Goal: Information Seeking & Learning: Understand process/instructions

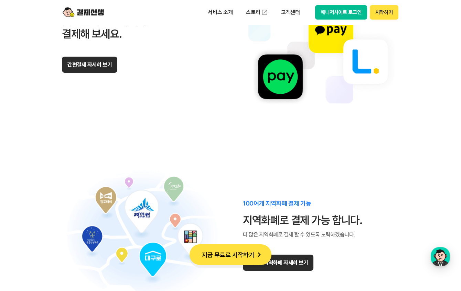
scroll to position [4194, 0]
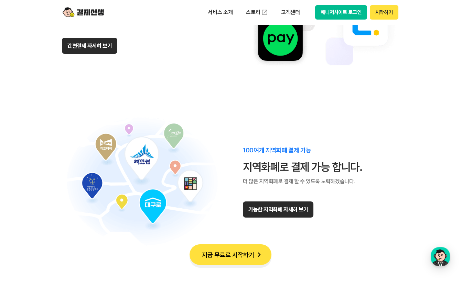
click at [252, 249] on button "지금 무료로 시작하기" at bounding box center [230, 255] width 82 height 21
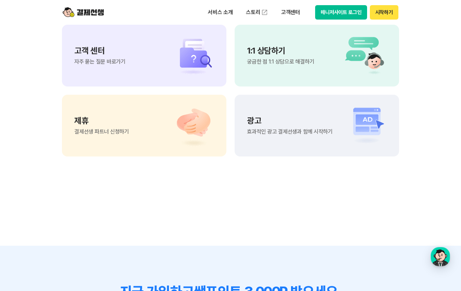
scroll to position [5725, 0]
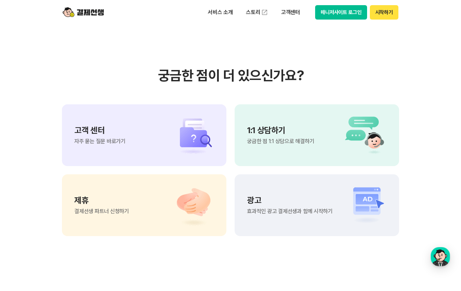
click at [108, 213] on span "결제선생 파트너 신청하기" at bounding box center [101, 211] width 55 height 5
click at [139, 150] on div "고객 센터 자주 묻는 질문 바로가기" at bounding box center [144, 135] width 164 height 62
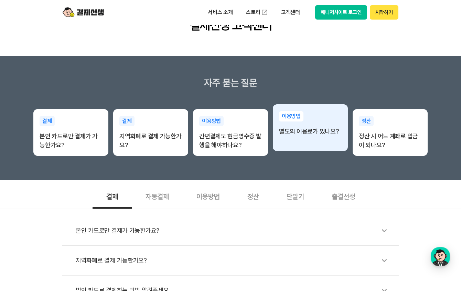
scroll to position [69, 0]
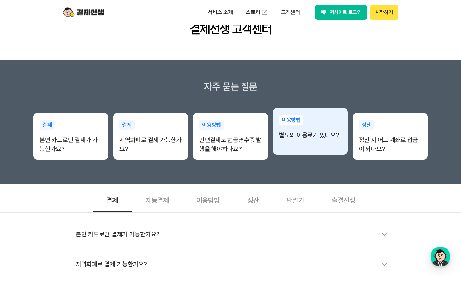
click at [302, 128] on div "이용방법 별도의 이용료가 있나요?" at bounding box center [310, 127] width 75 height 38
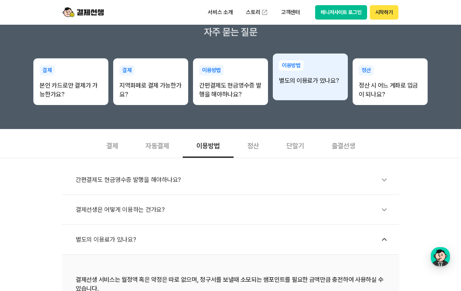
scroll to position [241, 0]
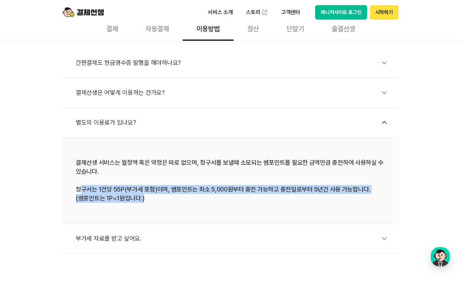
drag, startPoint x: 79, startPoint y: 192, endPoint x: 271, endPoint y: 194, distance: 191.1
click at [267, 194] on div "결제선생 서비스는 월정액 혹은 약정은 따로 없으며, 청구서를 보낼때 소모되는 쌤포인트를 필요한 금액만큼 충전하여 사용하실 수 있습니다. 청구서…" at bounding box center [230, 180] width 309 height 45
click at [271, 194] on div "결제선생 서비스는 월정액 혹은 약정은 따로 없으며, 청구서를 보낼때 소모되는 쌤포인트를 필요한 금액만큼 충전하여 사용하실 수 있습니다. 청구서…" at bounding box center [230, 180] width 309 height 45
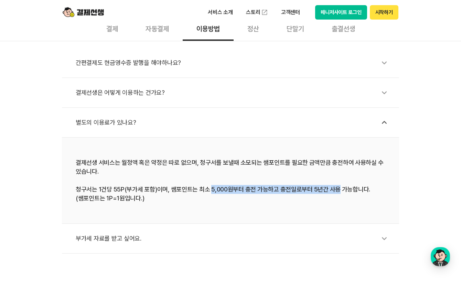
drag, startPoint x: 210, startPoint y: 187, endPoint x: 339, endPoint y: 186, distance: 129.2
click at [339, 186] on div "결제선생 서비스는 월정액 혹은 약정은 따로 없으며, 청구서를 보낼때 소모되는 쌤포인트를 필요한 금액만큼 충전하여 사용하실 수 있습니다. 청구서…" at bounding box center [230, 180] width 309 height 45
click at [340, 186] on div "결제선생 서비스는 월정액 혹은 약정은 따로 없으며, 청구서를 보낼때 소모되는 쌤포인트를 필요한 금액만큼 충전하여 사용하실 수 있습니다. 청구서…" at bounding box center [230, 180] width 309 height 45
click at [388, 89] on icon at bounding box center [384, 93] width 16 height 16
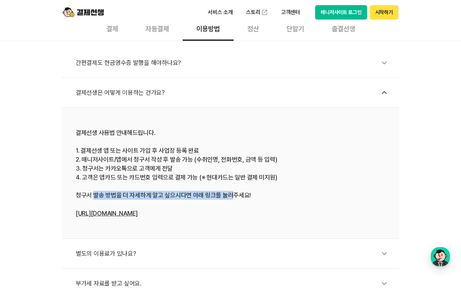
drag, startPoint x: 93, startPoint y: 197, endPoint x: 228, endPoint y: 197, distance: 135.1
click at [228, 197] on div "결제선생 사용법 안내해드립니다. 1. 결제선생 앱 또는 사이트 가입 후 사업장 등록 완료 2. 매니저사이트/앱에서 청구서 작성 후 발송 가능 …" at bounding box center [230, 174] width 309 height 90
click at [231, 198] on div "결제선생 사용법 안내해드립니다. 1. 결제선생 앱 또는 사이트 가입 후 사업장 등록 완료 2. 매니저사이트/앱에서 청구서 작성 후 발송 가능 …" at bounding box center [230, 174] width 309 height 90
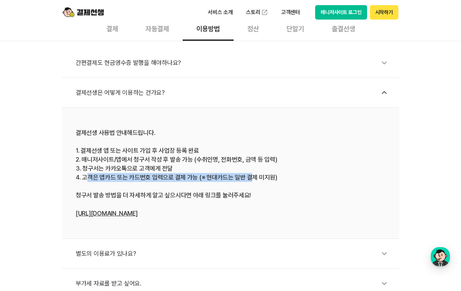
drag, startPoint x: 86, startPoint y: 176, endPoint x: 252, endPoint y: 181, distance: 165.7
click at [252, 181] on div "결제선생 사용법 안내해드립니다. 1. 결제선생 앱 또는 사이트 가입 후 사업장 등록 완료 2. 매니저사이트/앱에서 청구서 작성 후 발송 가능 …" at bounding box center [230, 174] width 309 height 90
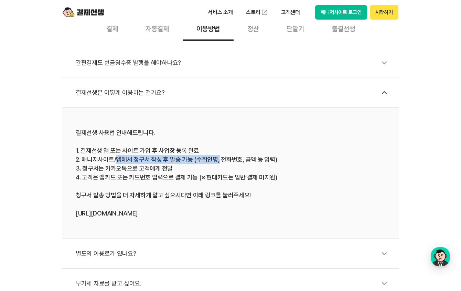
drag, startPoint x: 117, startPoint y: 157, endPoint x: 217, endPoint y: 161, distance: 100.1
click at [217, 161] on div "결제선생 사용법 안내해드립니다. 1. 결제선생 앱 또는 사이트 가입 후 사업장 등록 완료 2. 매니저사이트/앱에서 청구서 작성 후 발송 가능 …" at bounding box center [230, 174] width 309 height 90
click at [128, 214] on link "[URL][DOMAIN_NAME]" at bounding box center [107, 213] width 62 height 7
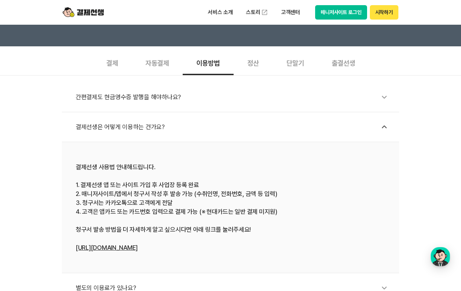
click at [380, 131] on icon at bounding box center [384, 127] width 16 height 16
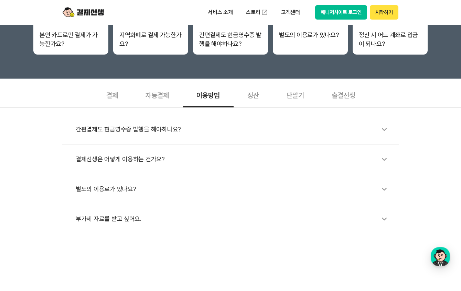
scroll to position [137, 0]
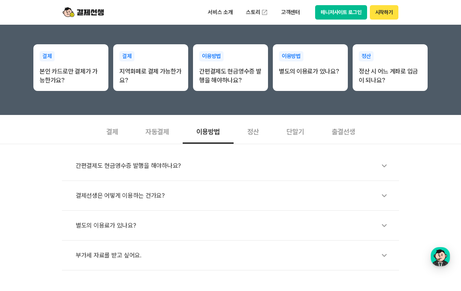
click at [380, 163] on icon at bounding box center [384, 166] width 16 height 16
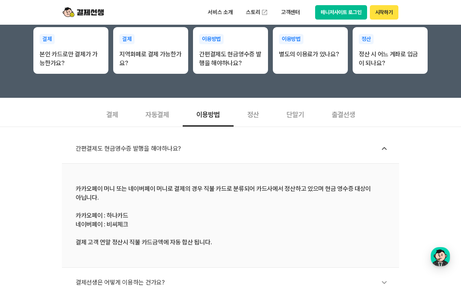
scroll to position [172, 0]
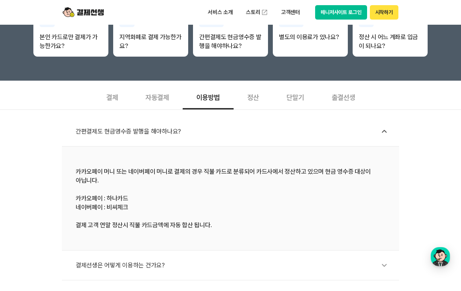
click at [123, 95] on div "결제" at bounding box center [111, 96] width 39 height 25
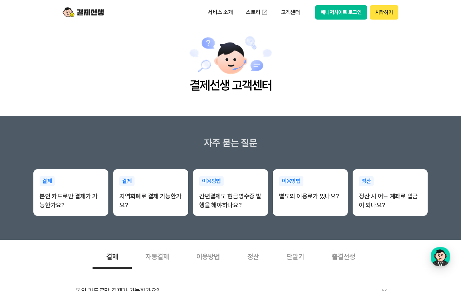
scroll to position [0, 0]
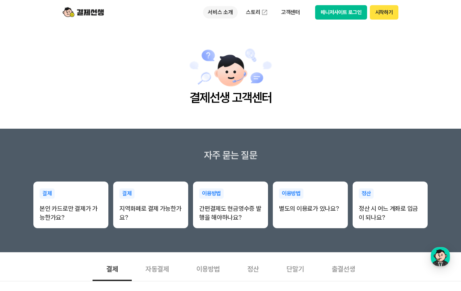
click at [221, 12] on p "서비스 소개" at bounding box center [220, 12] width 35 height 12
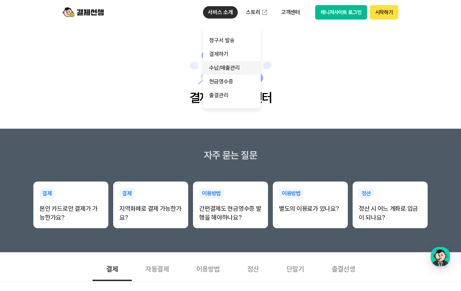
click at [230, 68] on link "수납/매출관리" at bounding box center [232, 68] width 58 height 14
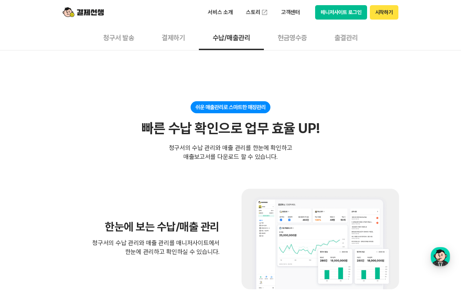
scroll to position [103, 0]
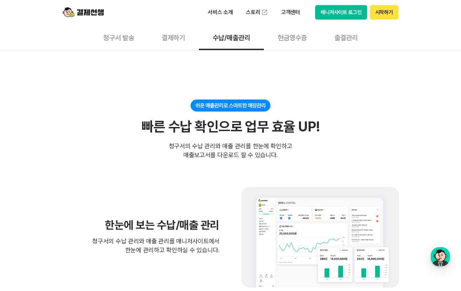
click at [103, 35] on button "청구서 발송" at bounding box center [118, 37] width 58 height 25
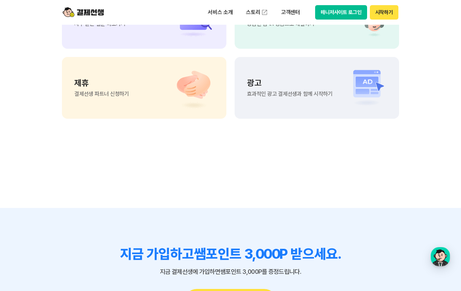
scroll to position [1719, 0]
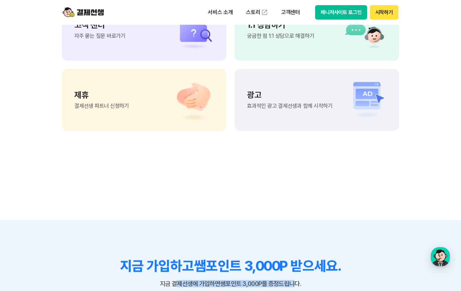
drag, startPoint x: 179, startPoint y: 197, endPoint x: 297, endPoint y: 204, distance: 117.4
click at [297, 258] on div "지금 가입하고 쌤포인트 3,000P 받으세요. 지금 결제선생에 가입하면 쌤포인트 3,000P를 증정드립니다. 무료로 시작하기" at bounding box center [230, 292] width 337 height 68
click at [297, 281] on p "지금 결제선생에 가입하면 쌤포인트 3,000P를 증정드립니다." at bounding box center [230, 284] width 337 height 7
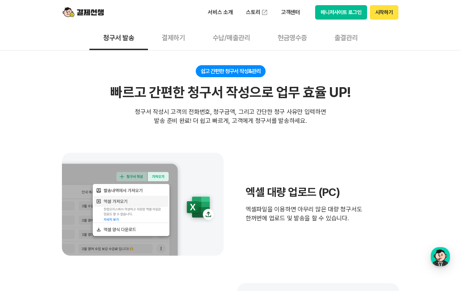
scroll to position [0, 0]
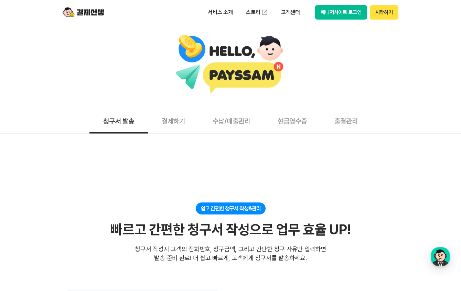
click at [178, 120] on button "결제하기" at bounding box center [173, 120] width 51 height 25
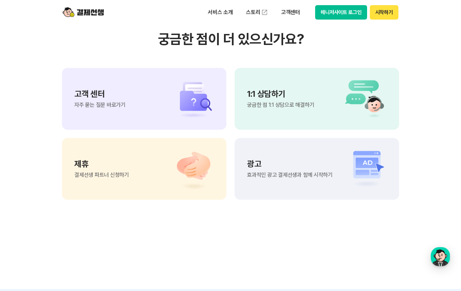
scroll to position [1856, 0]
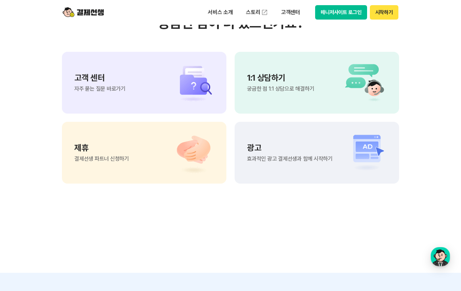
click at [132, 184] on div "제휴 결제선생 파트너 신청하기" at bounding box center [144, 153] width 164 height 62
click at [340, 11] on button "매니저사이트 로그인" at bounding box center [341, 12] width 52 height 14
